Goal: Find specific page/section: Find specific page/section

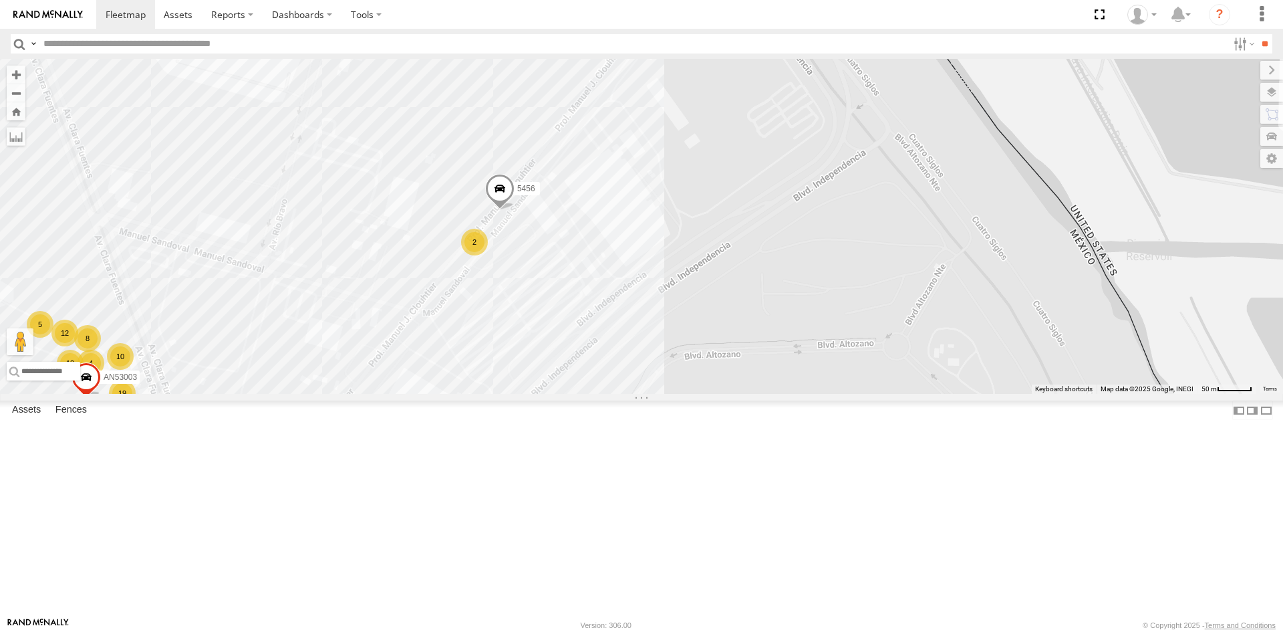
drag, startPoint x: 549, startPoint y: 432, endPoint x: 605, endPoint y: 312, distance: 132.7
click at [607, 316] on div "AN535203 AN533249 015910001811580 ZJ535914 AN539766 F2771 AN5310637 01591000199…" at bounding box center [641, 226] width 1283 height 335
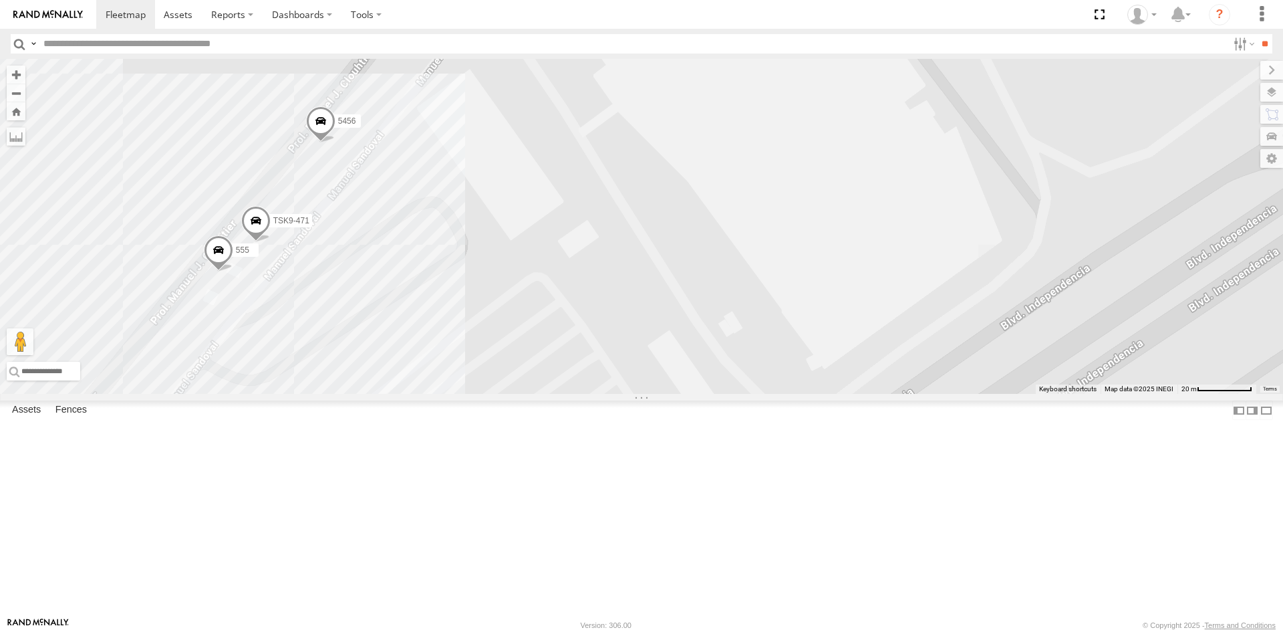
drag, startPoint x: 527, startPoint y: 343, endPoint x: 580, endPoint y: 315, distance: 60.4
click at [580, 315] on div "AN535203 AN533249 015910001811580 ZJ535914 AN539766 F2771 AN5310637 01591000199…" at bounding box center [641, 226] width 1283 height 335
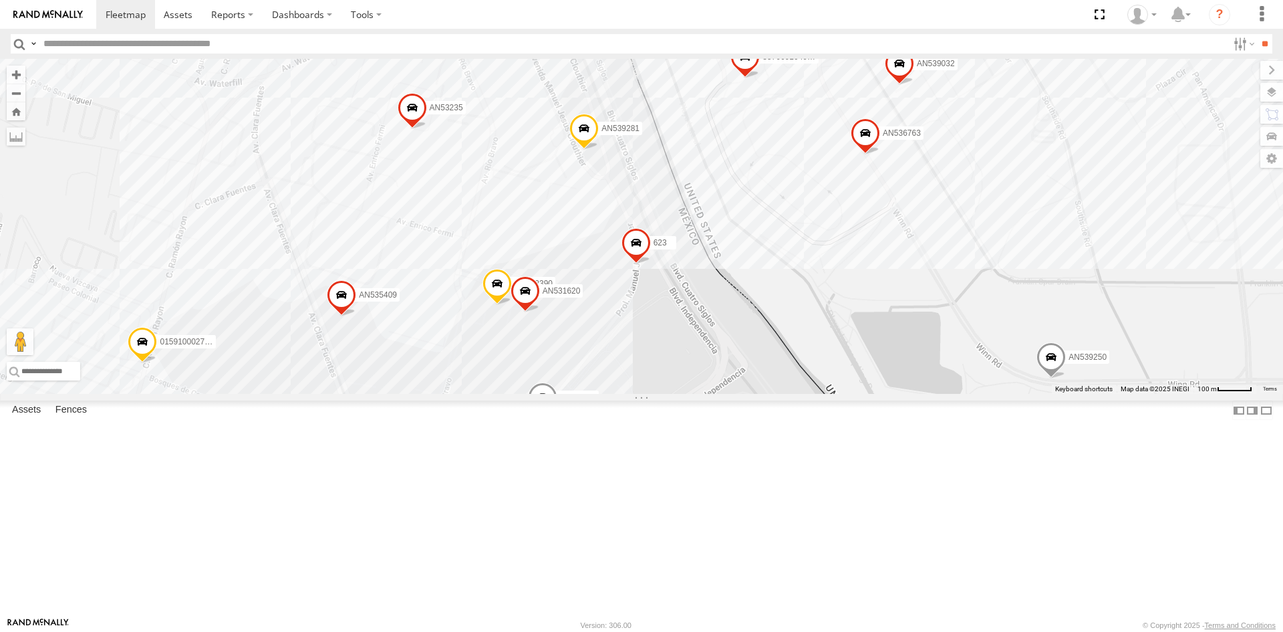
drag, startPoint x: 787, startPoint y: 360, endPoint x: 727, endPoint y: 460, distance: 116.0
click at [727, 394] on div "357660104096649 AN536763 AN532390 AN539032 AN539250 L742 624 005 35766010409575…" at bounding box center [641, 226] width 1283 height 335
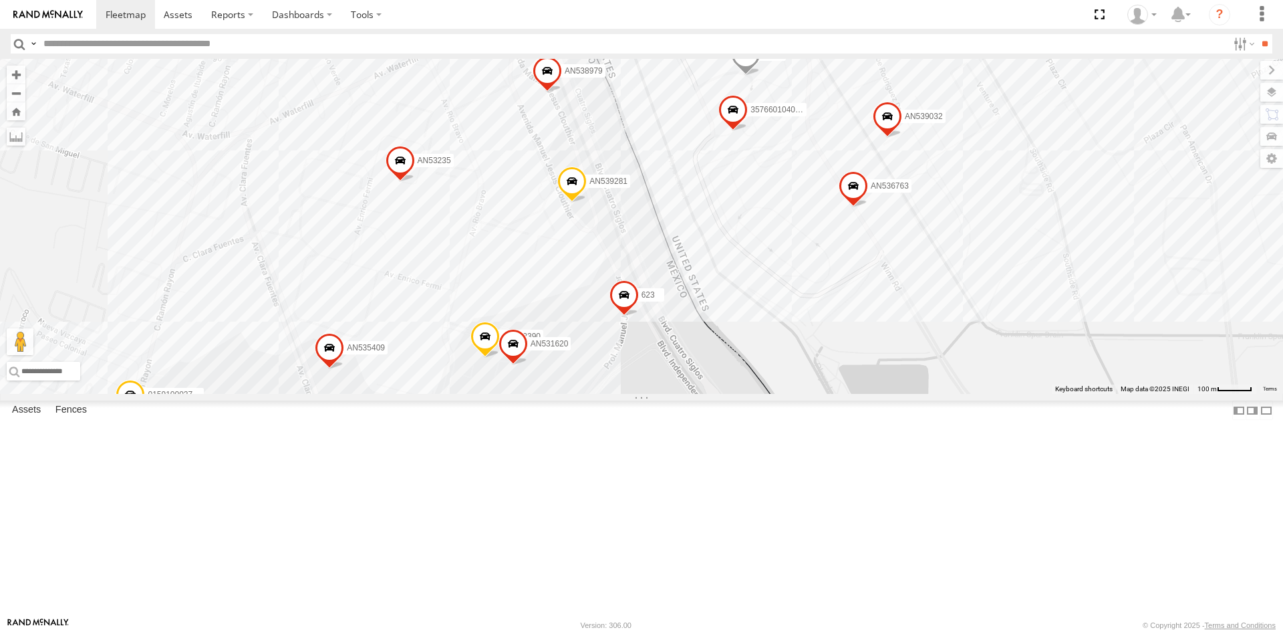
drag, startPoint x: 736, startPoint y: 435, endPoint x: 724, endPoint y: 491, distance: 56.8
click at [724, 394] on div "357660104096649 AN536763 AN532390 AN539032 AN539250 L742 624 005 35766010409575…" at bounding box center [641, 226] width 1283 height 335
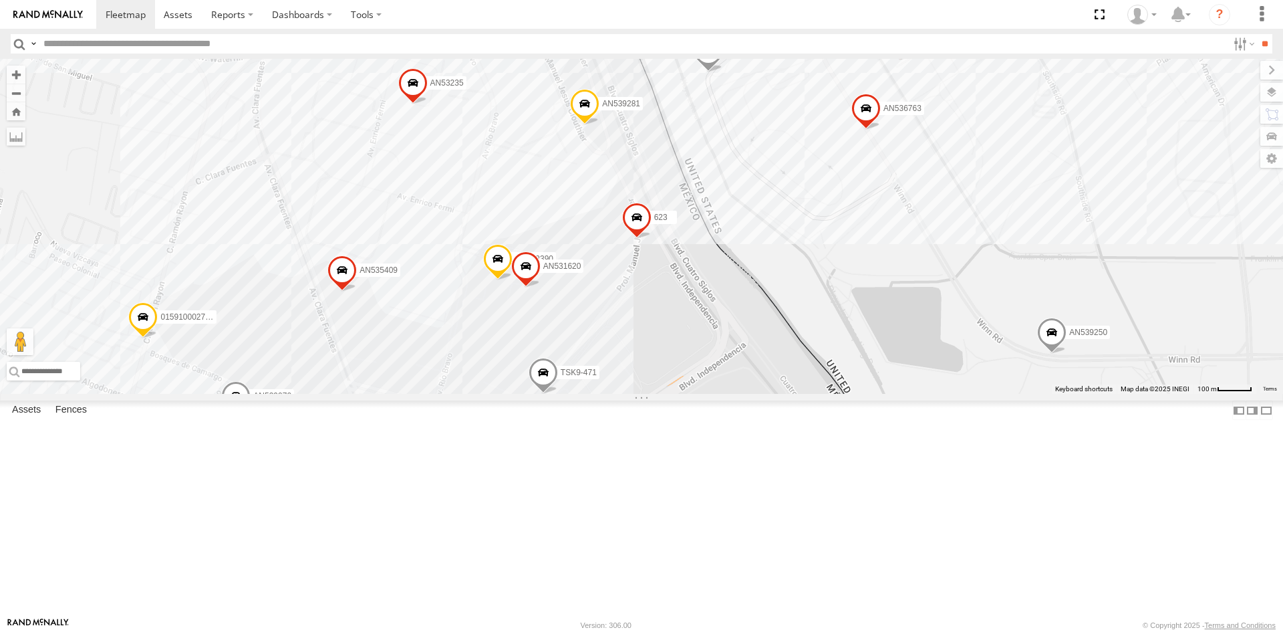
drag, startPoint x: 642, startPoint y: 410, endPoint x: 646, endPoint y: 383, distance: 27.0
click at [642, 394] on div "357660104096649 AN531631 015910001918898 AN536763 5456 AN532390 AN539032 AN5392…" at bounding box center [641, 226] width 1283 height 335
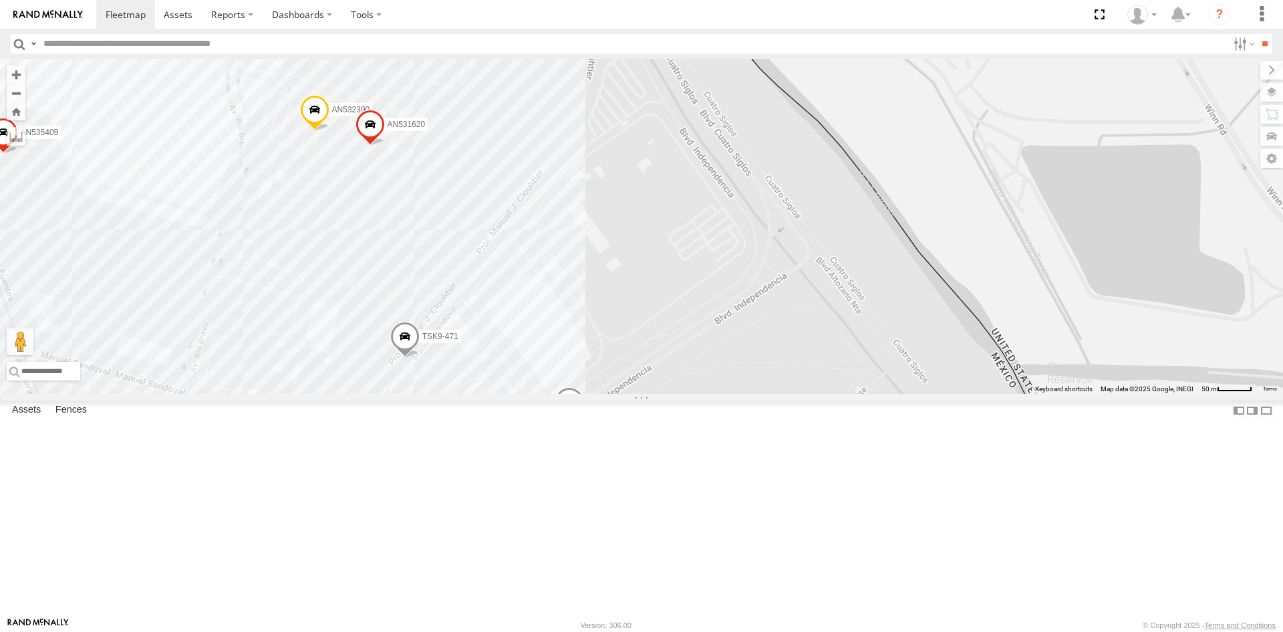
drag, startPoint x: 493, startPoint y: 463, endPoint x: 557, endPoint y: 345, distance: 134.6
click at [557, 345] on div "AN535203 015910001845018 AN533249 015910001811580 ZJ535914 AN539766 F2771 553 A…" at bounding box center [641, 226] width 1283 height 335
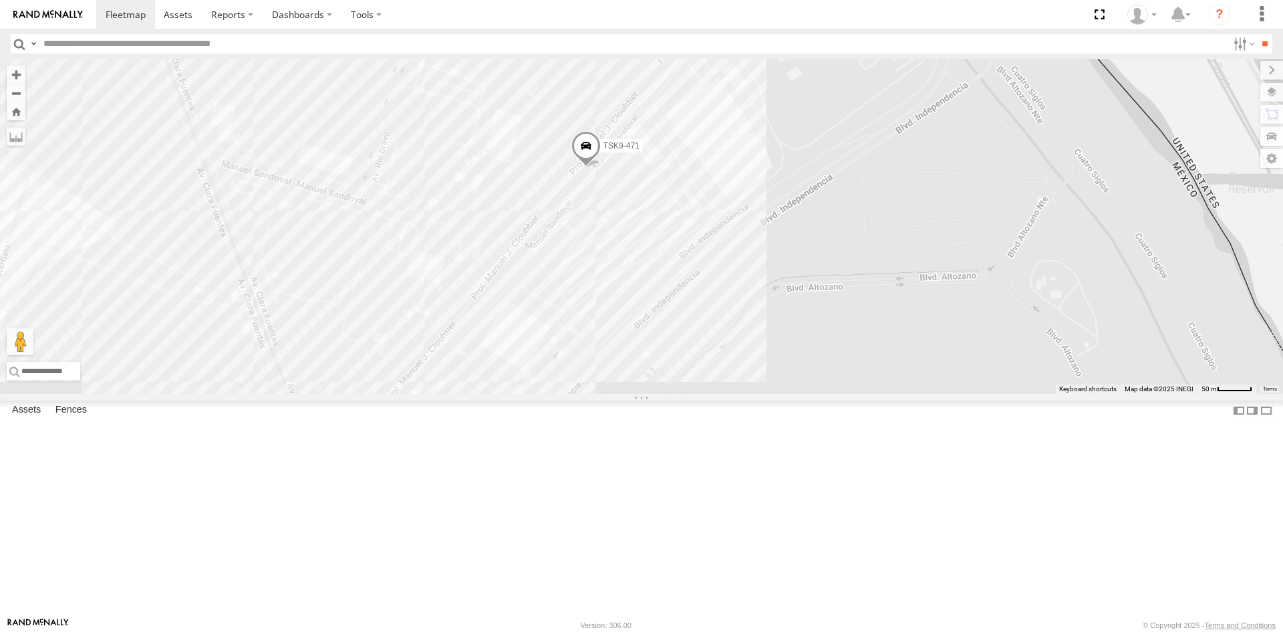
drag, startPoint x: 822, startPoint y: 298, endPoint x: 773, endPoint y: 418, distance: 130.1
click at [773, 394] on div "TSK9-471" at bounding box center [641, 226] width 1283 height 335
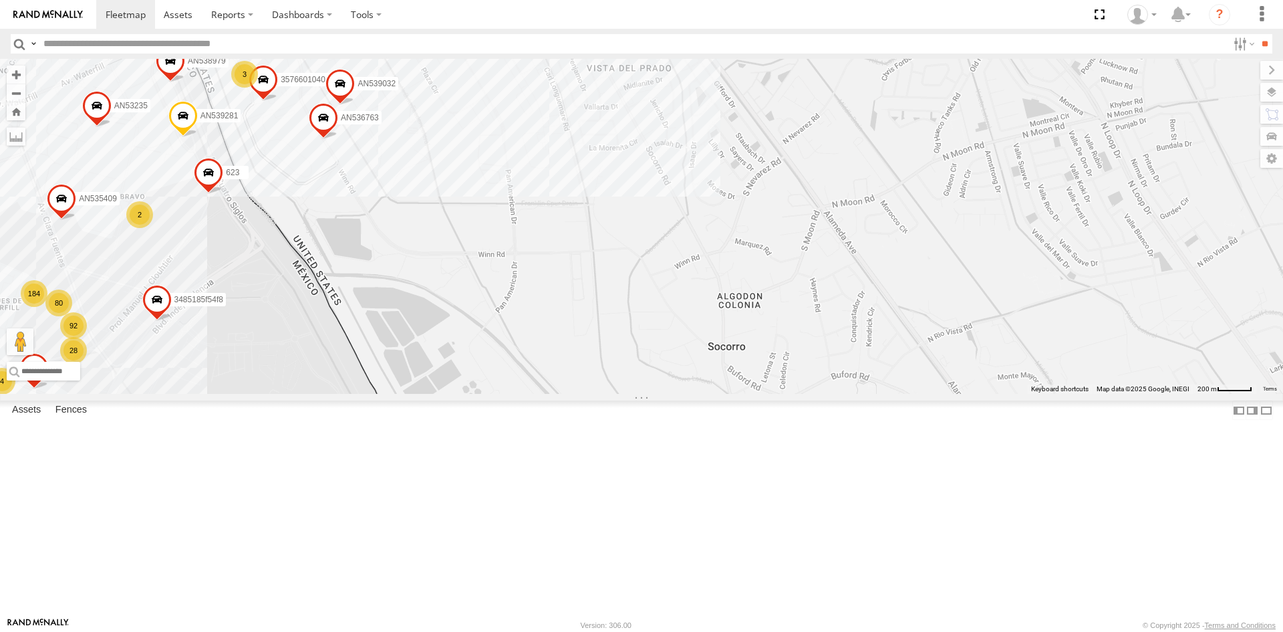
drag, startPoint x: 277, startPoint y: 325, endPoint x: 340, endPoint y: 340, distance: 65.3
click at [340, 340] on div "AN539297 AN538092 015910001845018 F2771 015910001975823 4668 553 AN533897 AN531…" at bounding box center [641, 226] width 1283 height 335
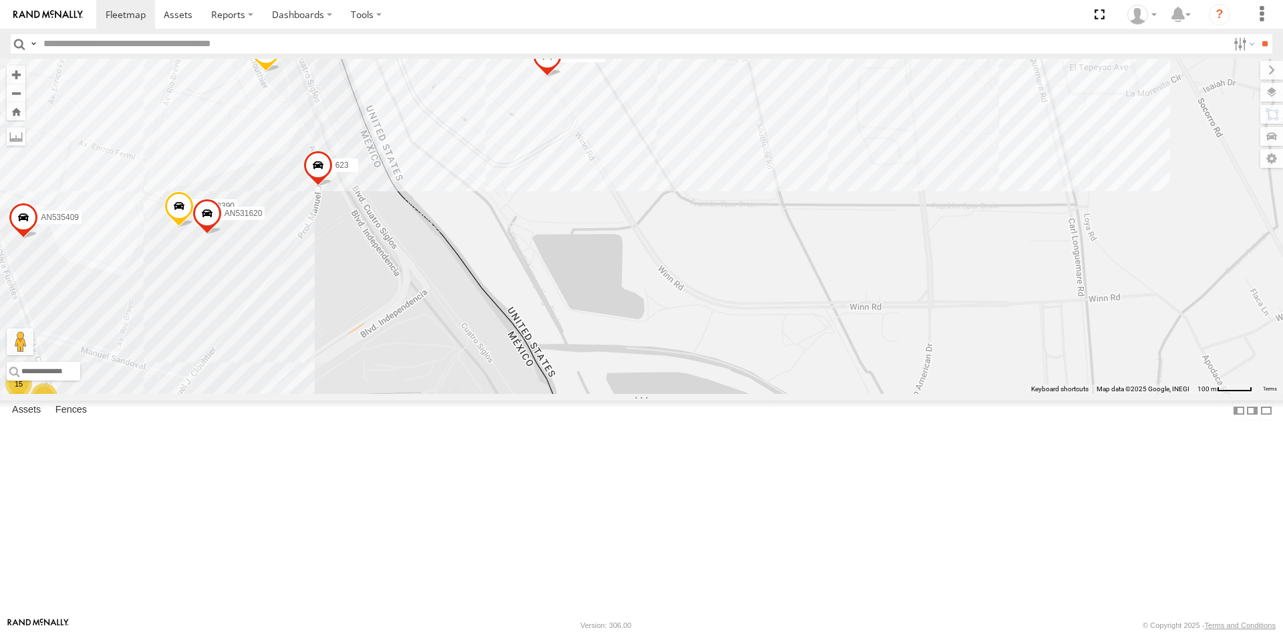
drag, startPoint x: 325, startPoint y: 347, endPoint x: 354, endPoint y: 366, distance: 33.4
click at [352, 366] on div "AN539297 AN538092 015910001845018 F2771 015910001975823 4668 553 AN533897 AN531…" at bounding box center [641, 226] width 1283 height 335
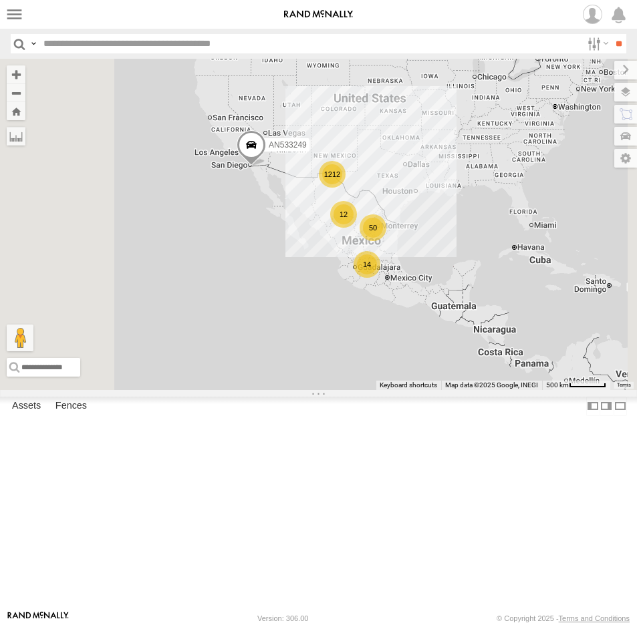
drag, startPoint x: 0, startPoint y: 0, endPoint x: 120, endPoint y: 47, distance: 129.3
click at [120, 47] on input "text" at bounding box center [309, 43] width 543 height 19
type input "****"
click at [611, 34] on input "**" at bounding box center [618, 43] width 15 height 19
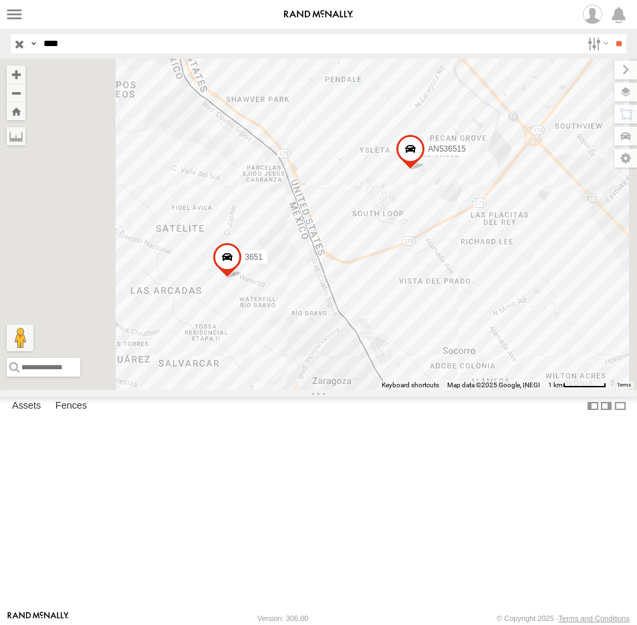
click at [0, 0] on label at bounding box center [0, 0] width 0 height 0
click at [0, 0] on span at bounding box center [0, 0] width 0 height 0
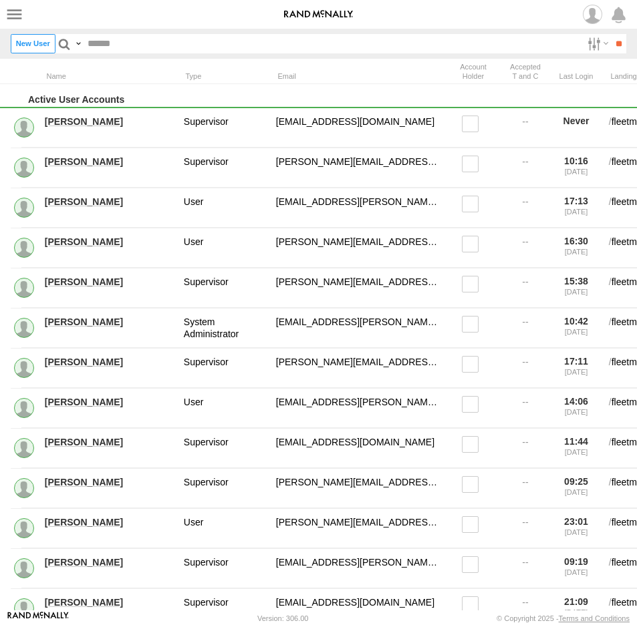
click at [113, 45] on input "text" at bounding box center [332, 43] width 499 height 19
click at [611, 34] on input "**" at bounding box center [618, 43] width 15 height 19
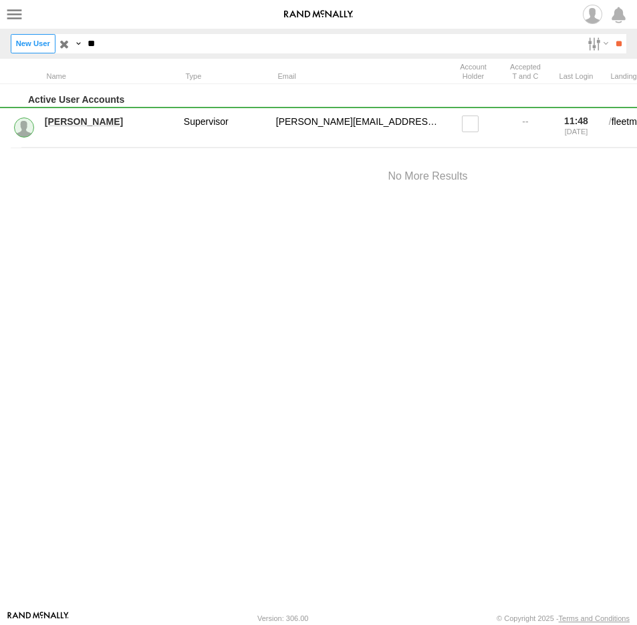
type input "*"
click at [65, 43] on input "button" at bounding box center [63, 43] width 17 height 19
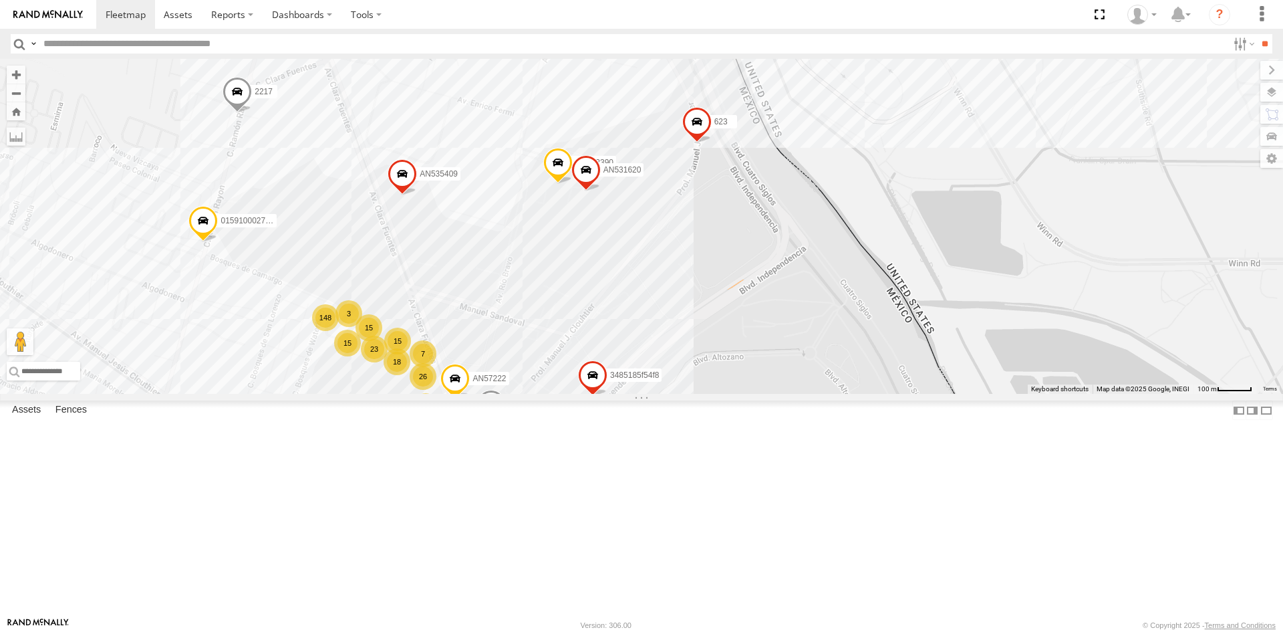
drag, startPoint x: 613, startPoint y: 300, endPoint x: 664, endPoint y: 426, distance: 136.1
click at [664, 394] on div "AN535203 015910001845018 AN533249 015910001811580 ZJ535914 F2771 01591000197582…" at bounding box center [641, 226] width 1283 height 335
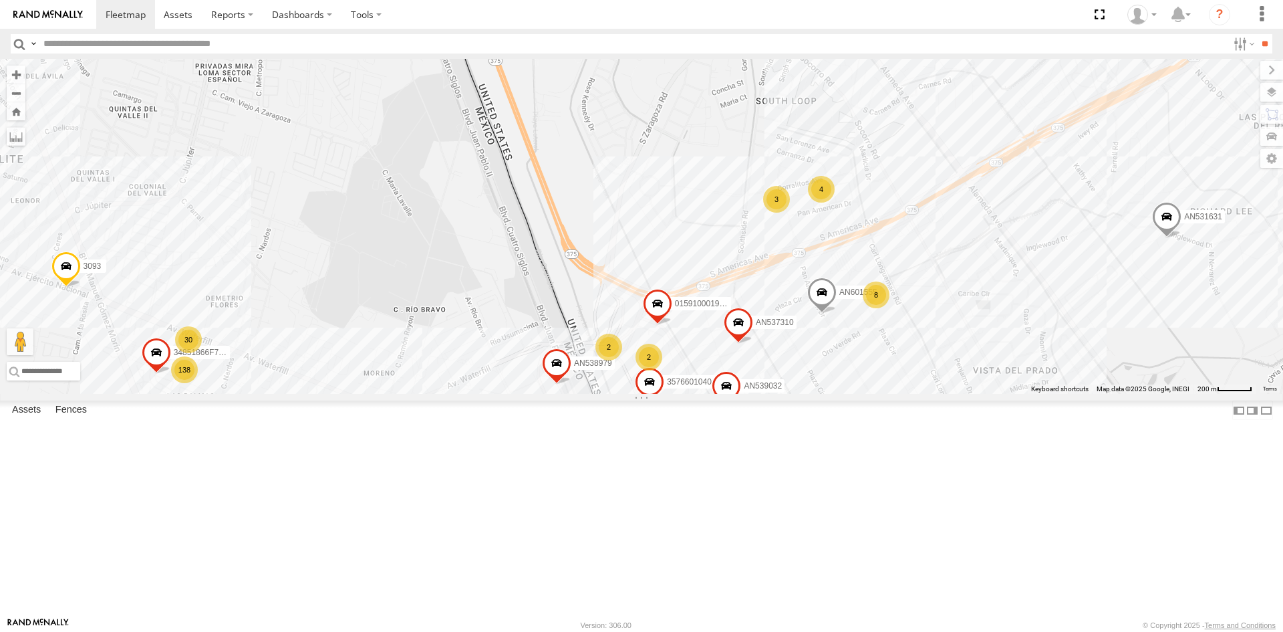
drag, startPoint x: 620, startPoint y: 415, endPoint x: 645, endPoint y: 198, distance: 217.9
click at [644, 204] on div "357660104096649 AN531631 015910001918898 AN539032 AN601555 1109 AN537310 AN5344…" at bounding box center [641, 226] width 1283 height 335
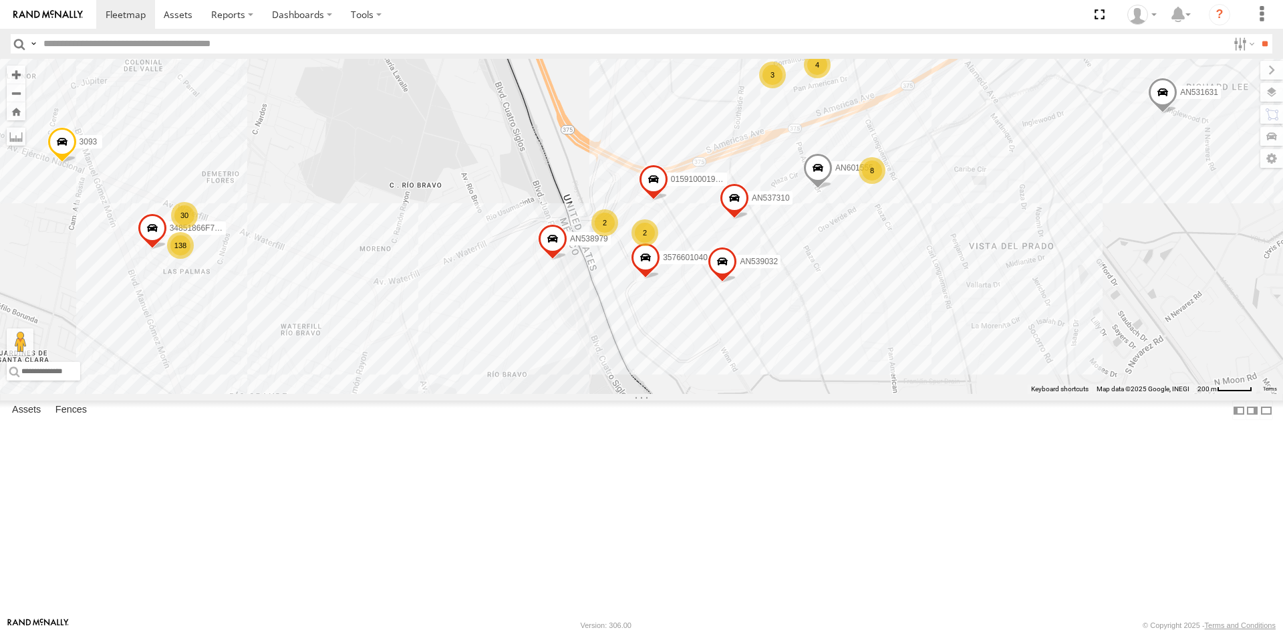
click at [646, 190] on div "357660104096649 AN531631 015910001918898 AN539032 AN601555 1109 AN537310 AN5344…" at bounding box center [641, 226] width 1283 height 335
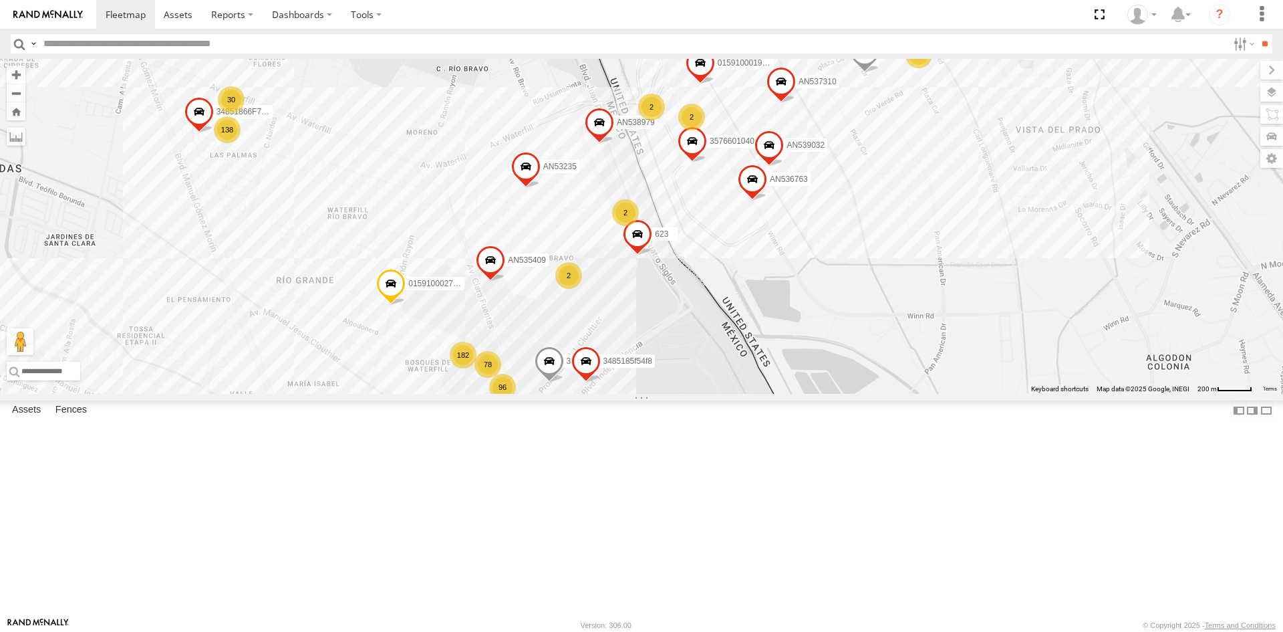
drag, startPoint x: 575, startPoint y: 498, endPoint x: 630, endPoint y: 386, distance: 125.2
click at [630, 387] on div "357660104096649 AN531631 015910001918898 AN539032 AN601555 1109 AN537310 AN5344…" at bounding box center [641, 226] width 1283 height 335
